Goal: Task Accomplishment & Management: Use online tool/utility

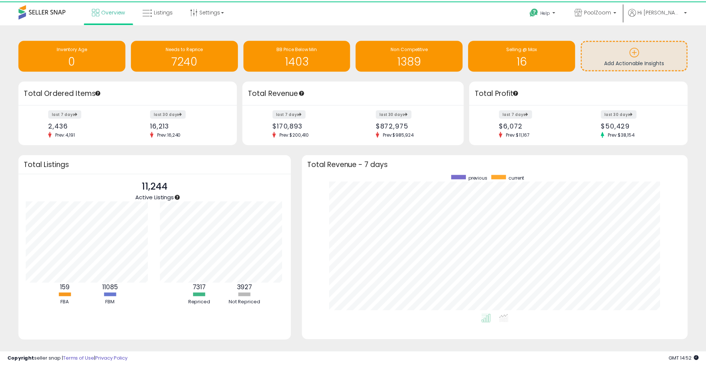
scroll to position [370305, 370075]
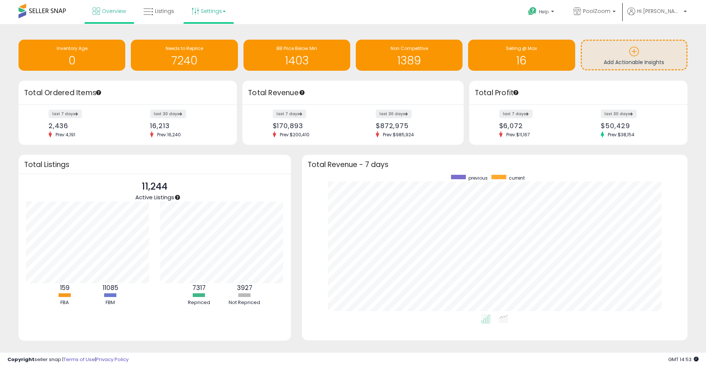
click at [204, 10] on link "Settings" at bounding box center [208, 11] width 45 height 22
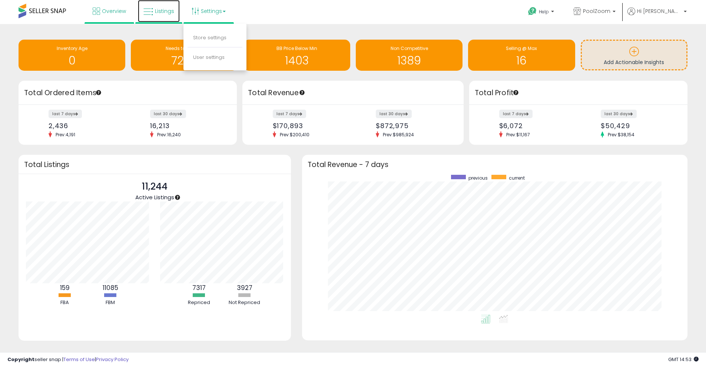
click at [152, 11] on icon at bounding box center [148, 12] width 10 height 10
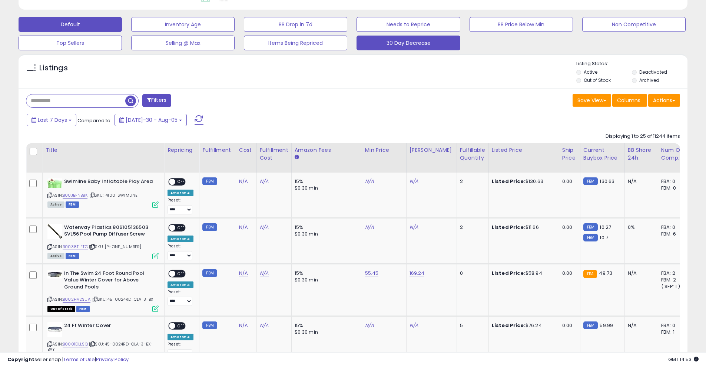
scroll to position [148, 0]
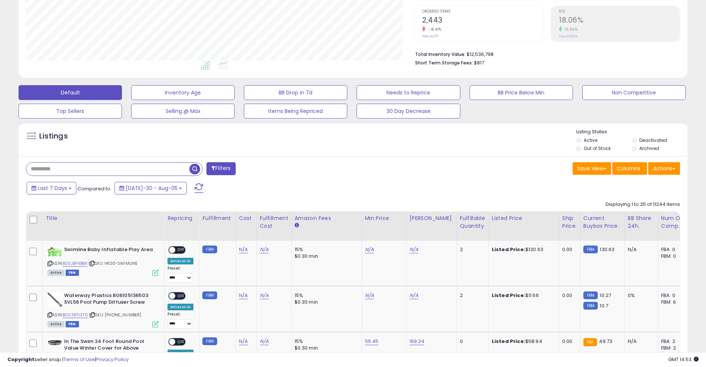
click at [66, 174] on input "text" at bounding box center [107, 169] width 163 height 13
click at [98, 150] on div "Listings" at bounding box center [353, 141] width 669 height 25
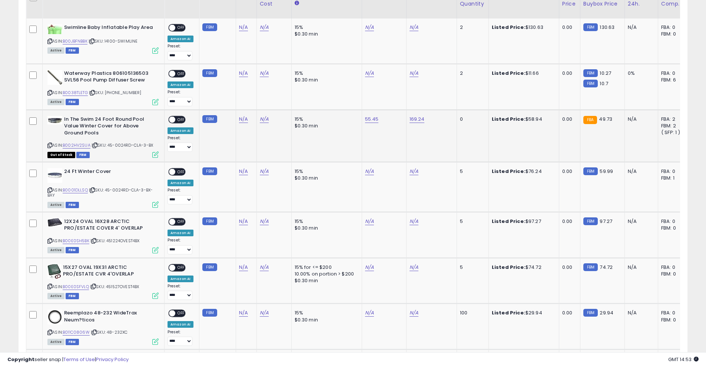
scroll to position [111, 0]
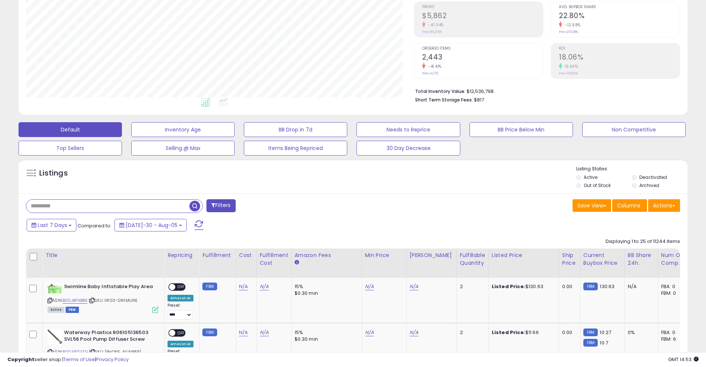
click at [77, 208] on input "text" at bounding box center [107, 206] width 163 height 13
type input "********"
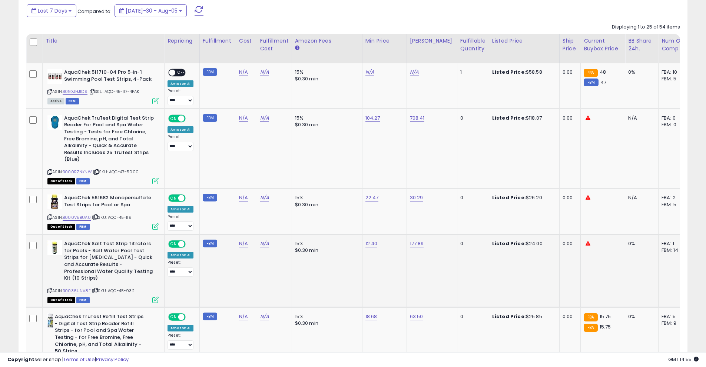
scroll to position [307, 0]
